Goal: Book appointment/travel/reservation

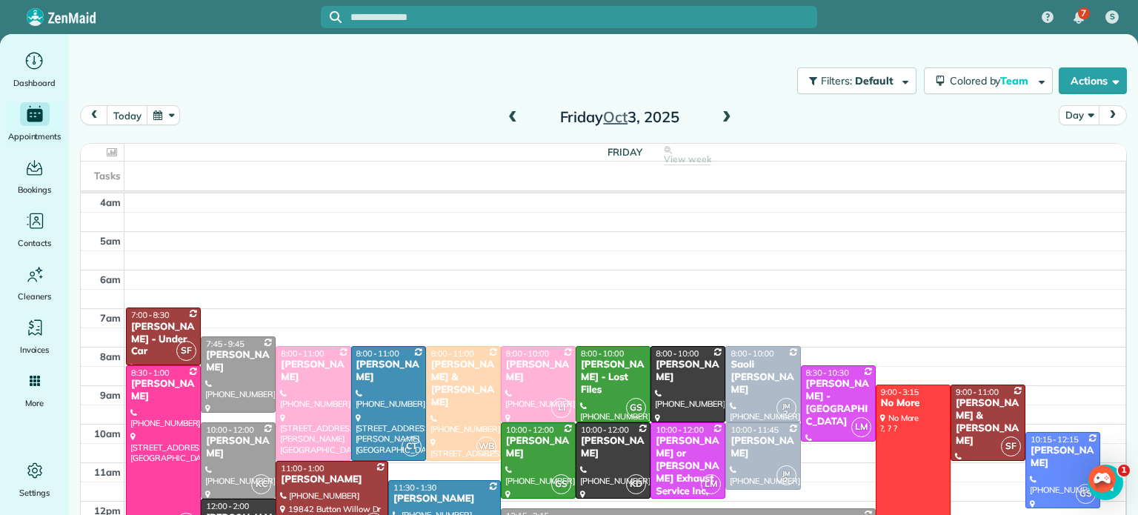
scroll to position [116, 0]
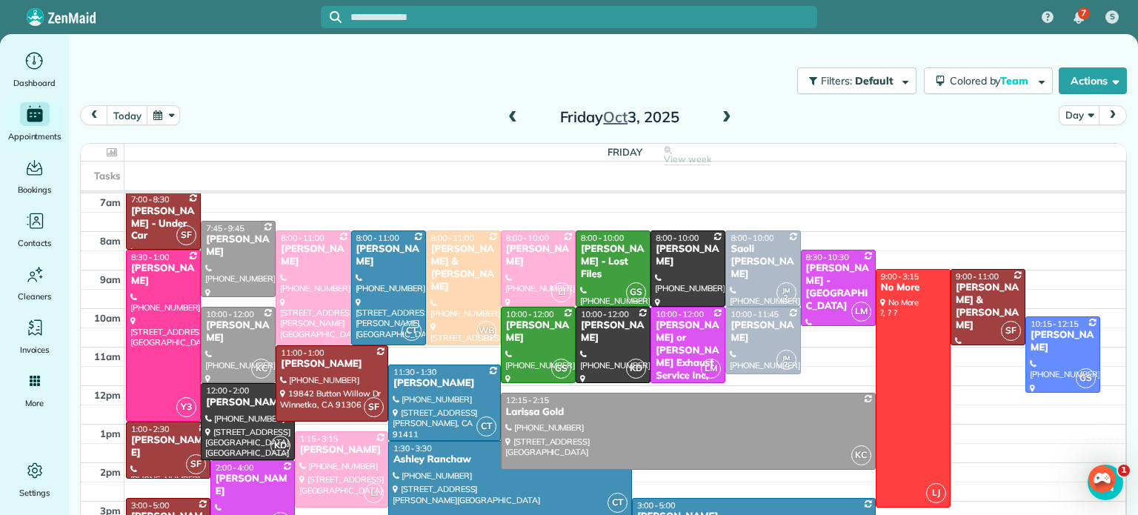
click at [723, 116] on span at bounding box center [727, 117] width 16 height 13
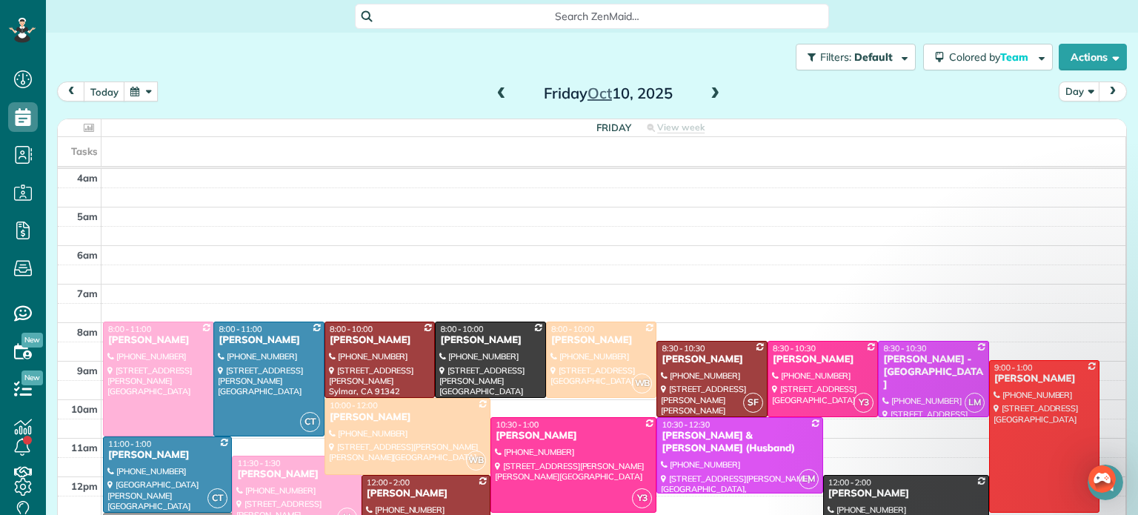
scroll to position [116, 0]
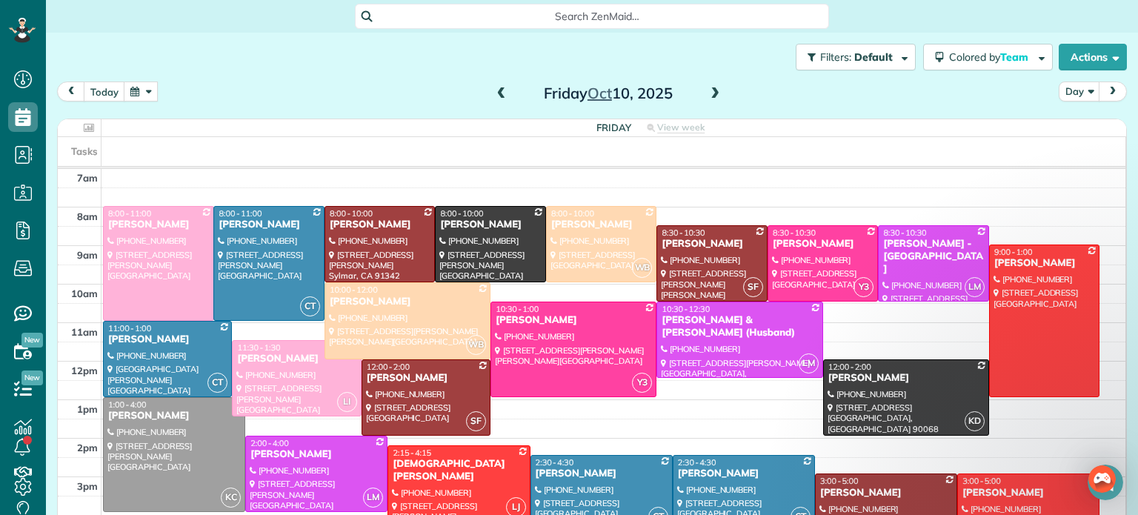
click at [145, 95] on button "button" at bounding box center [141, 92] width 34 height 20
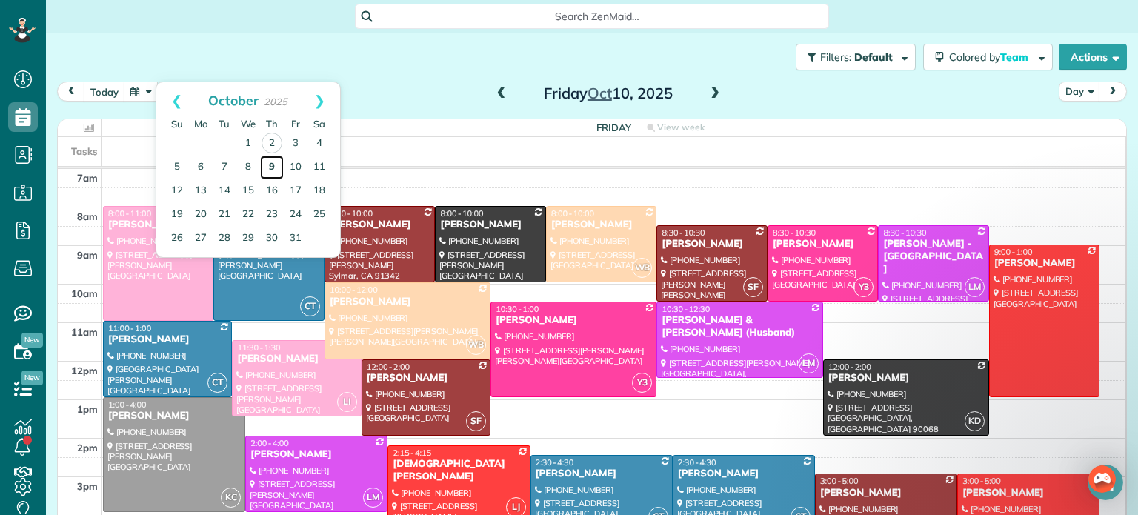
click at [270, 163] on link "9" at bounding box center [272, 168] width 24 height 24
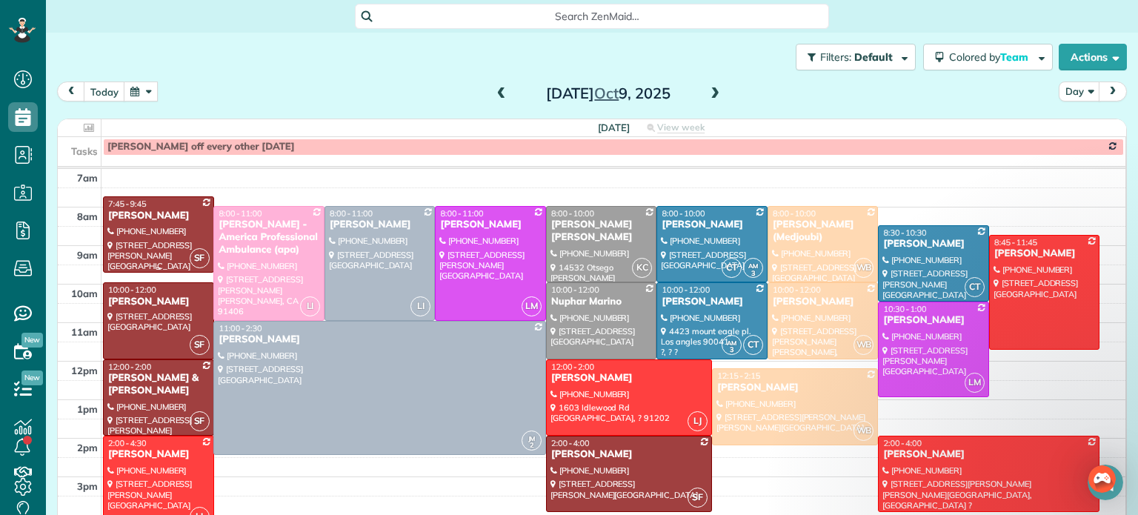
click at [137, 223] on div at bounding box center [159, 234] width 110 height 75
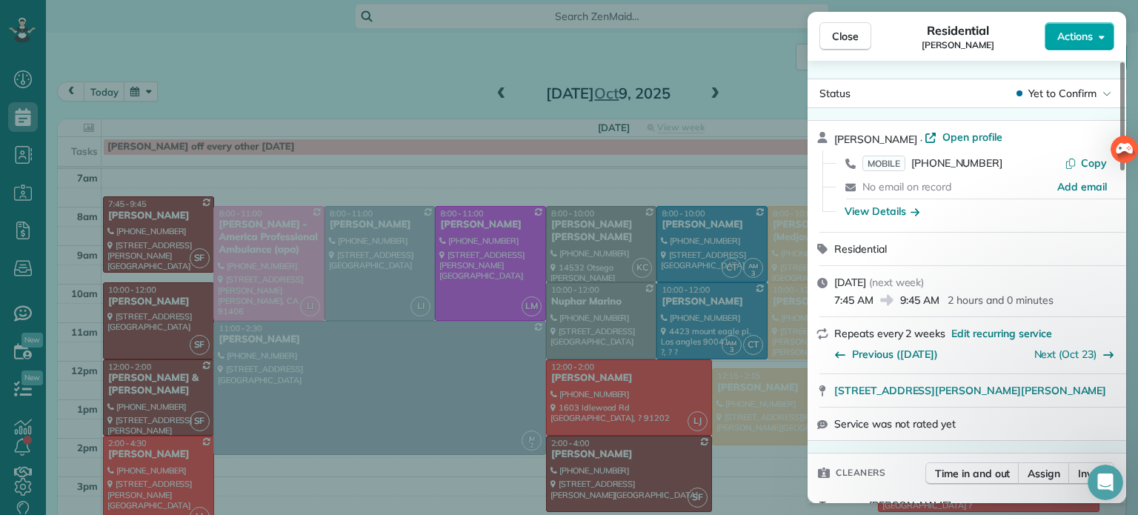
click at [1089, 37] on span "Actions" at bounding box center [1075, 36] width 36 height 15
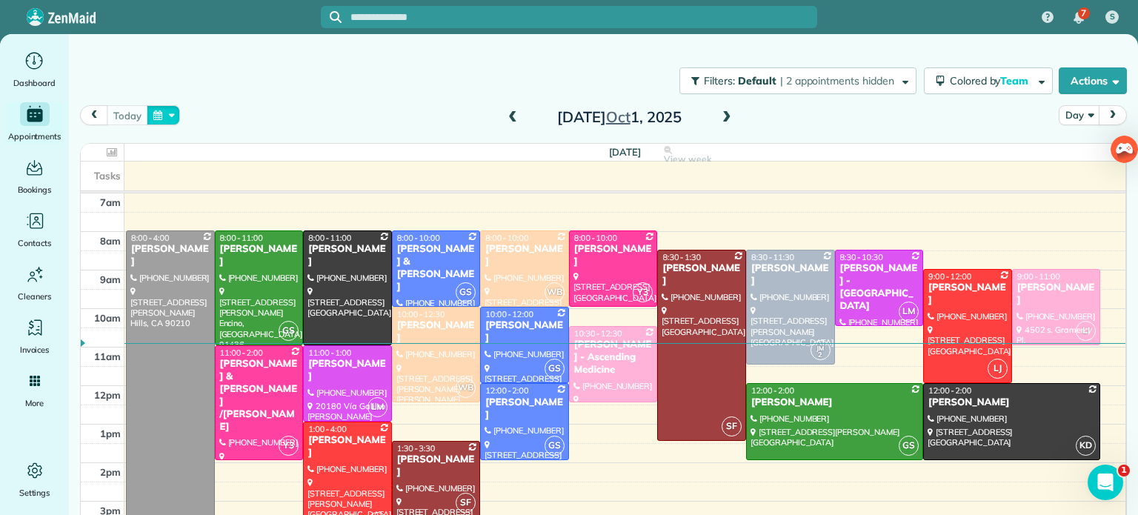
click at [164, 115] on button "button" at bounding box center [164, 115] width 34 height 20
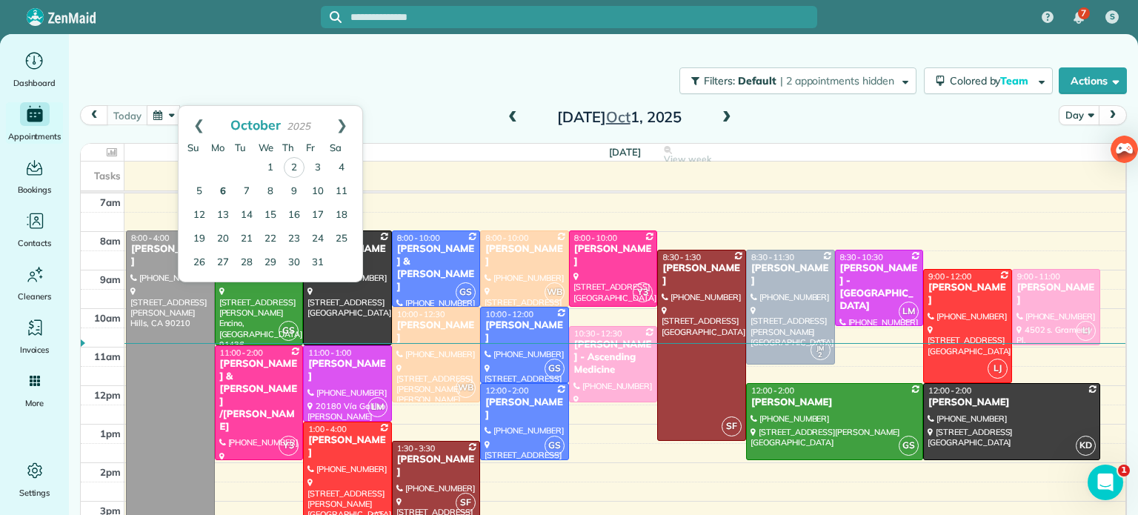
click at [227, 188] on link "6" at bounding box center [223, 192] width 24 height 24
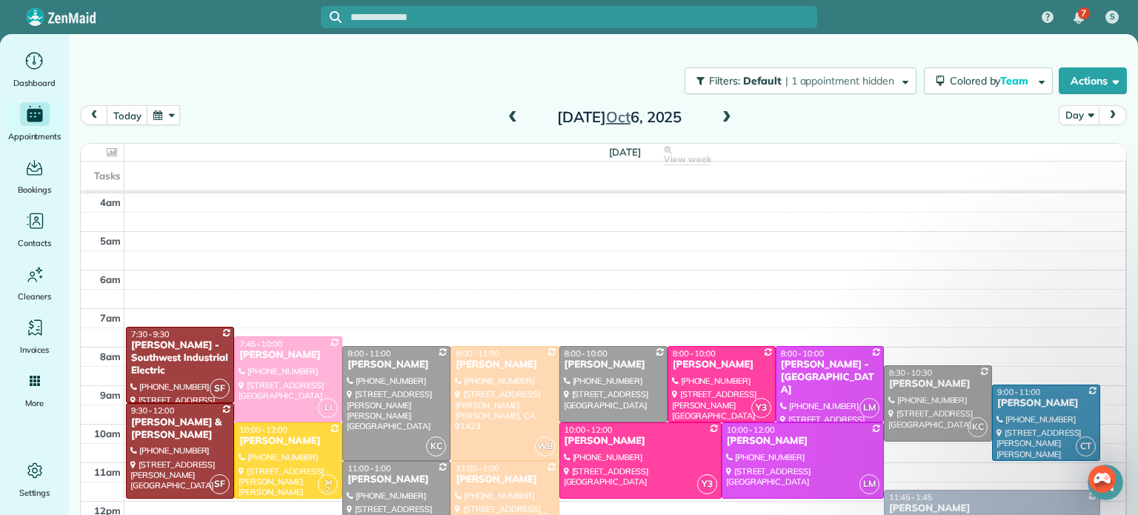
scroll to position [116, 0]
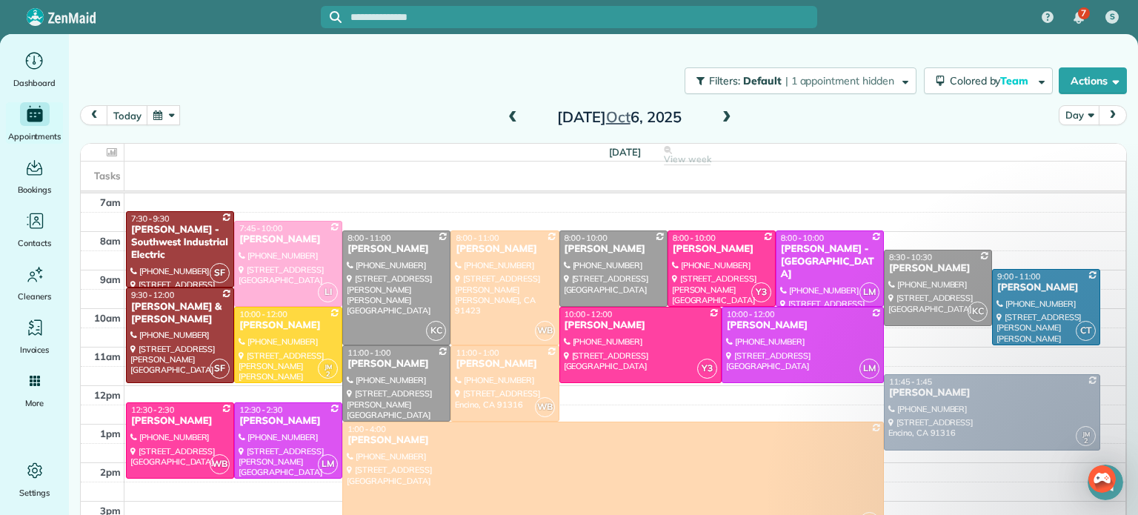
click at [726, 113] on span at bounding box center [727, 117] width 16 height 13
